Goal: Task Accomplishment & Management: Manage account settings

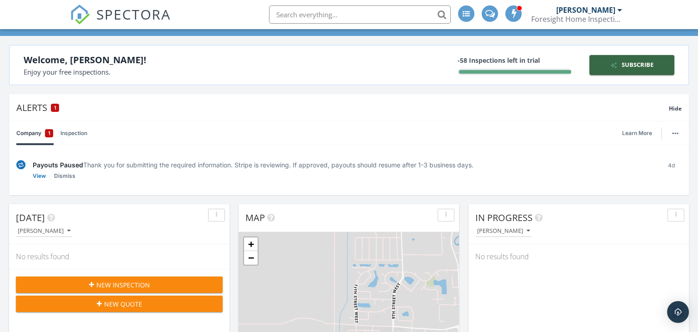
scroll to position [52, 0]
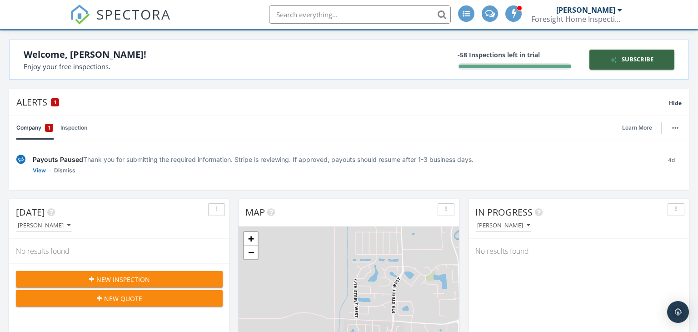
click at [76, 129] on link "Inspection" at bounding box center [73, 128] width 27 height 24
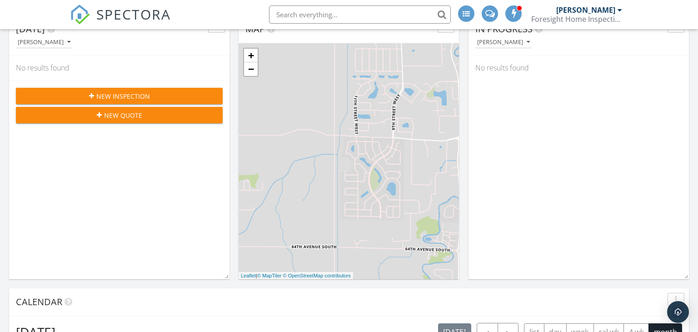
scroll to position [233, 0]
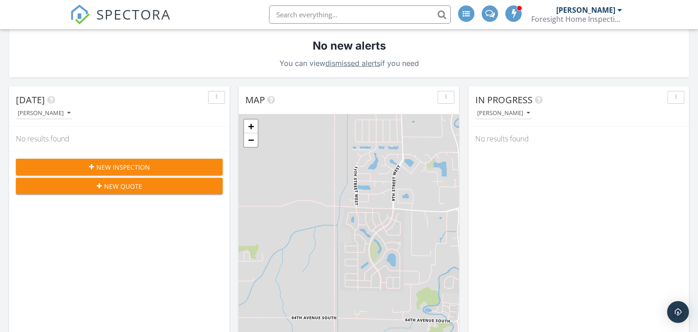
click at [138, 168] on span "New Inspection" at bounding box center [123, 167] width 54 height 10
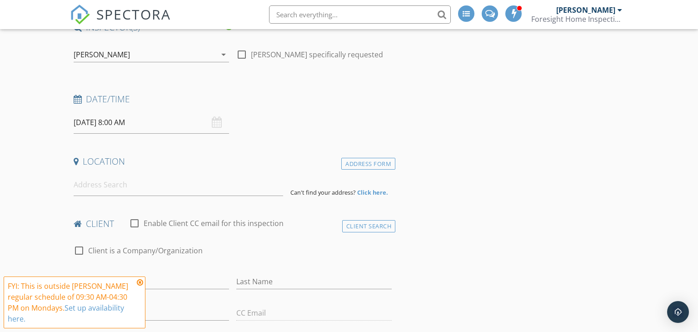
scroll to position [118, 0]
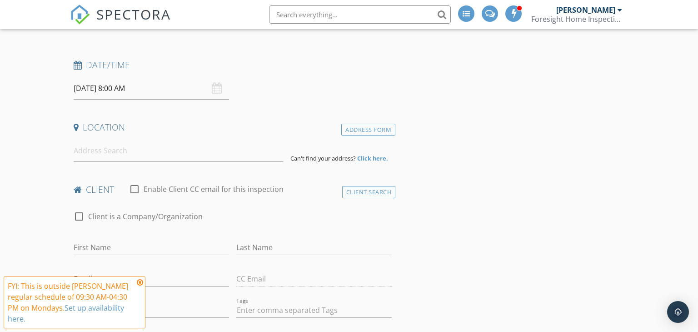
click at [140, 282] on icon at bounding box center [140, 281] width 6 height 7
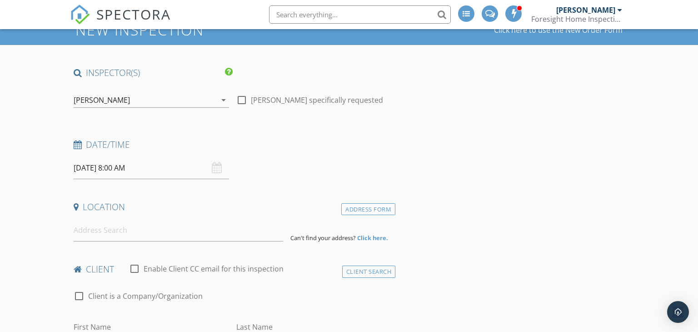
scroll to position [36, 0]
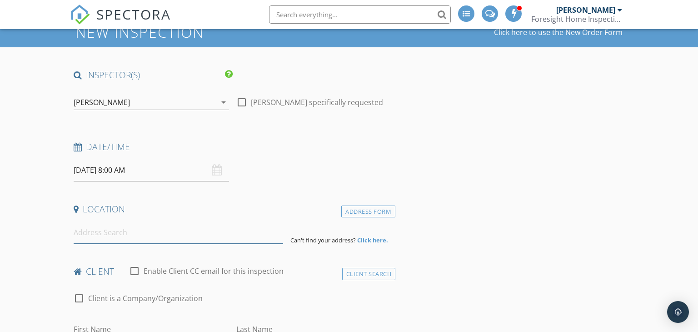
click at [132, 238] on input at bounding box center [179, 232] width 210 height 22
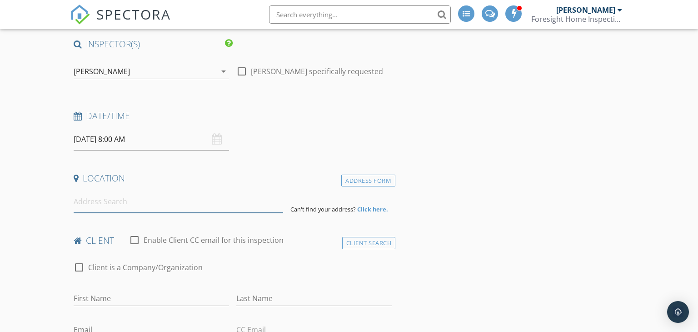
scroll to position [0, 0]
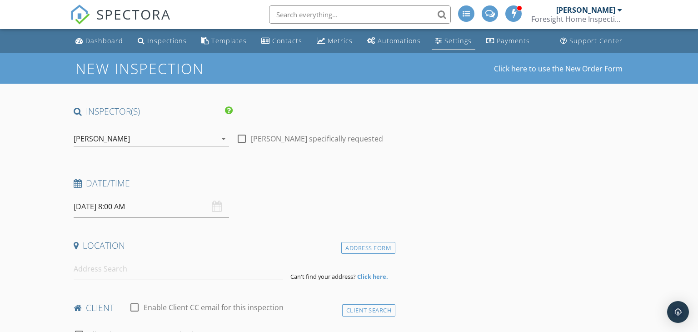
click at [447, 42] on div "Settings" at bounding box center [457, 40] width 27 height 9
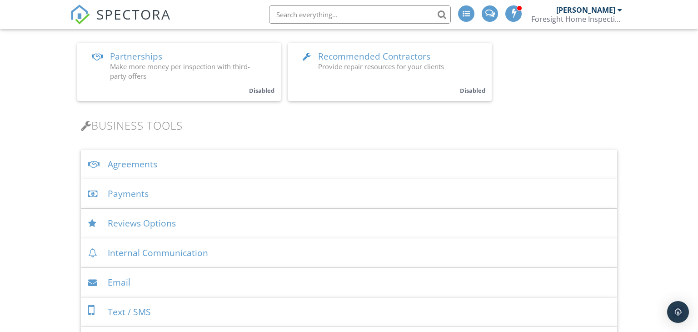
scroll to position [105, 0]
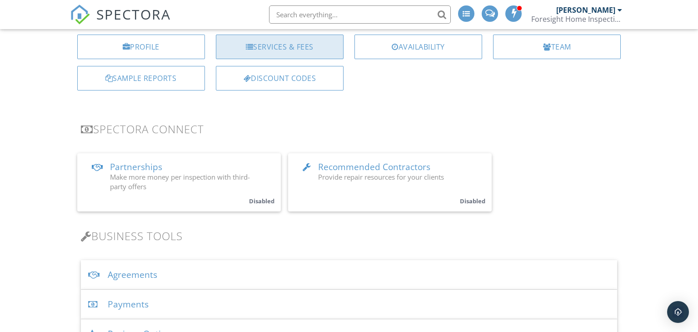
click at [265, 44] on div "Services & Fees" at bounding box center [280, 47] width 128 height 25
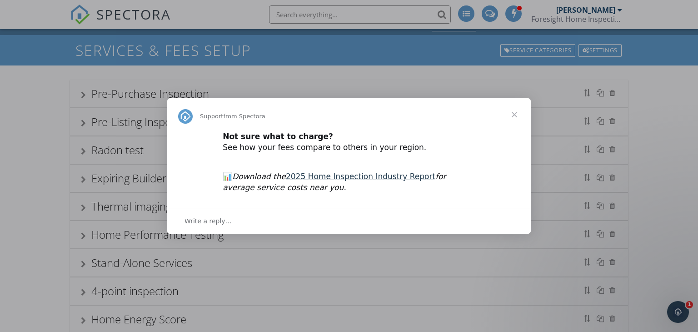
scroll to position [18, 0]
click at [514, 117] on span "Close" at bounding box center [514, 114] width 33 height 33
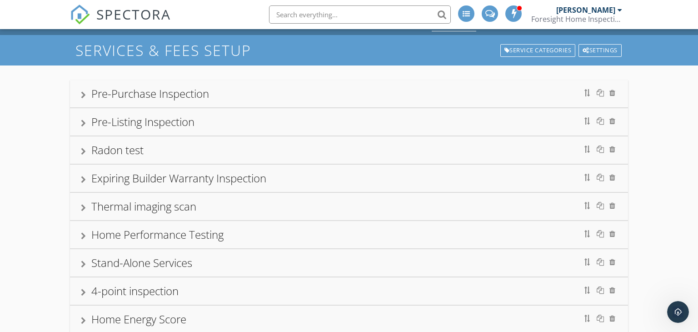
click at [283, 100] on div "Pre-Purchase Inspection" at bounding box center [349, 93] width 536 height 16
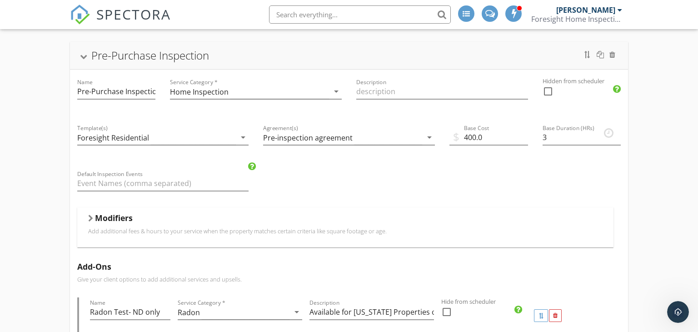
scroll to position [99, 0]
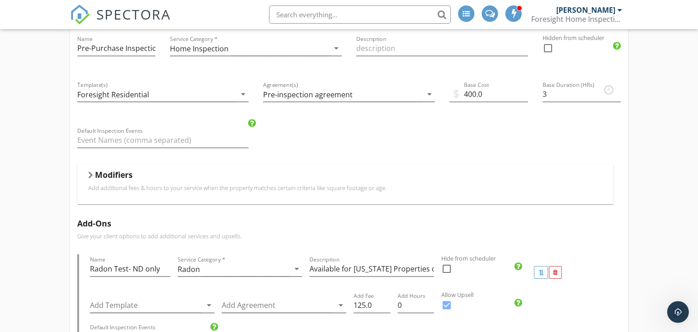
click at [263, 186] on p "Add additional fees & hours to your service when the property matches certain c…" at bounding box center [345, 187] width 515 height 7
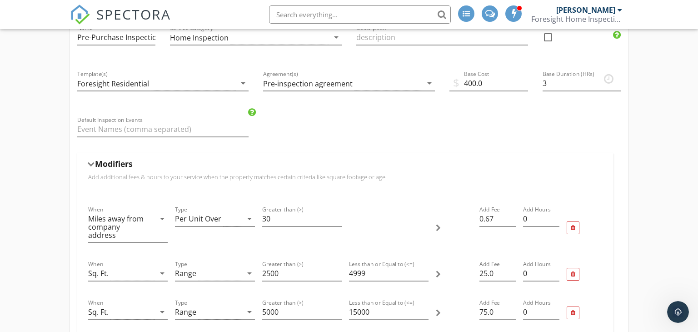
scroll to position [109, 0]
